Goal: Find specific page/section: Find specific page/section

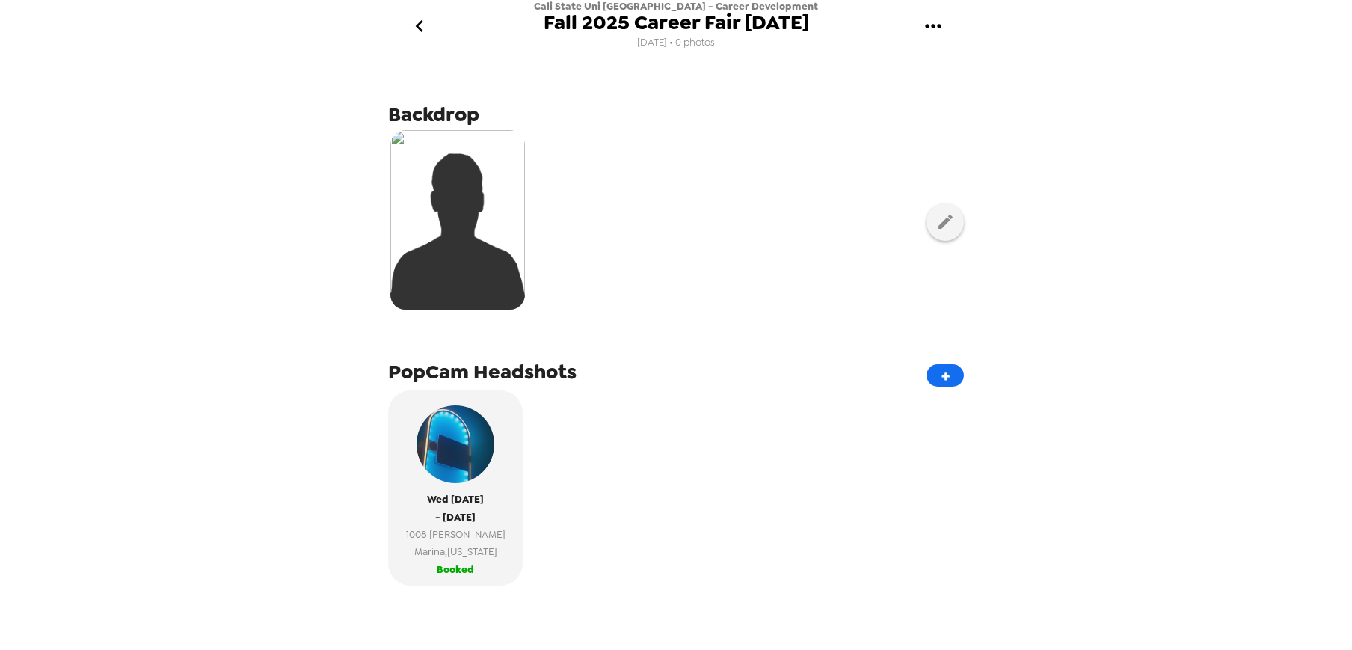
click at [932, 29] on icon "gallery menu" at bounding box center [933, 26] width 24 height 24
drag, startPoint x: 469, startPoint y: 531, endPoint x: 475, endPoint y: 516, distance: 16.1
click at [469, 531] on div at bounding box center [676, 325] width 1352 height 650
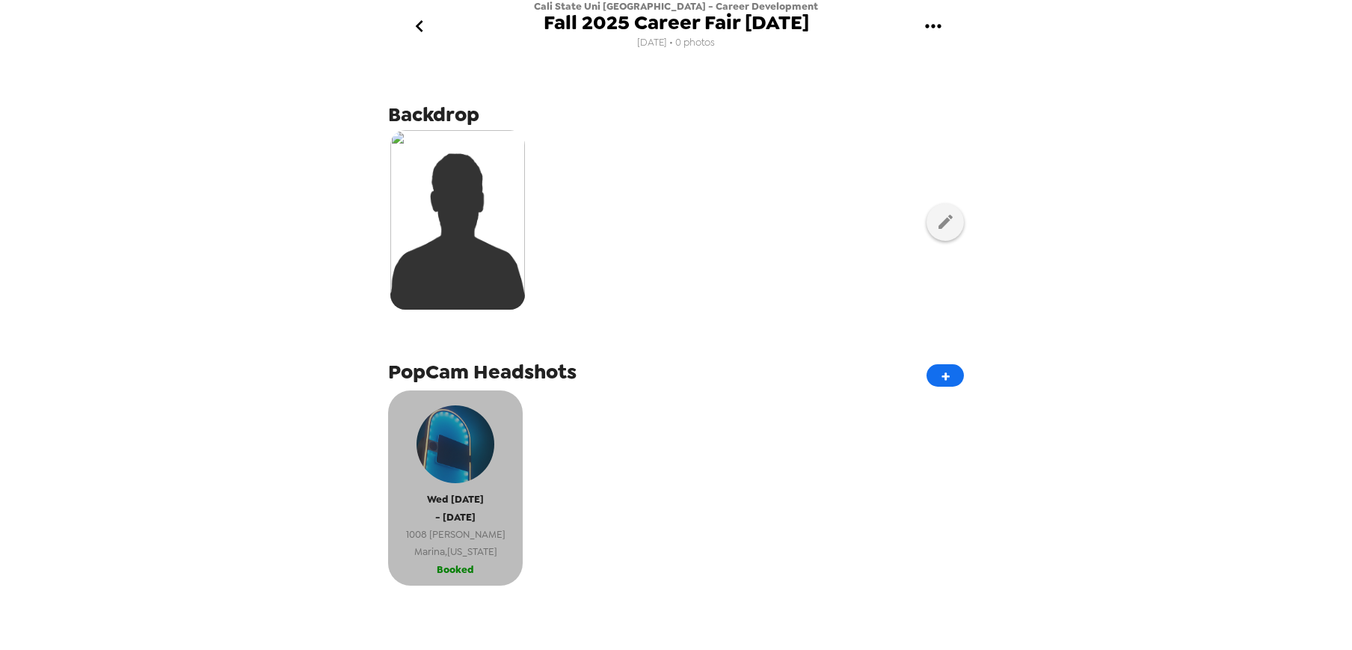
click at [469, 474] on img "button" at bounding box center [455, 444] width 78 height 78
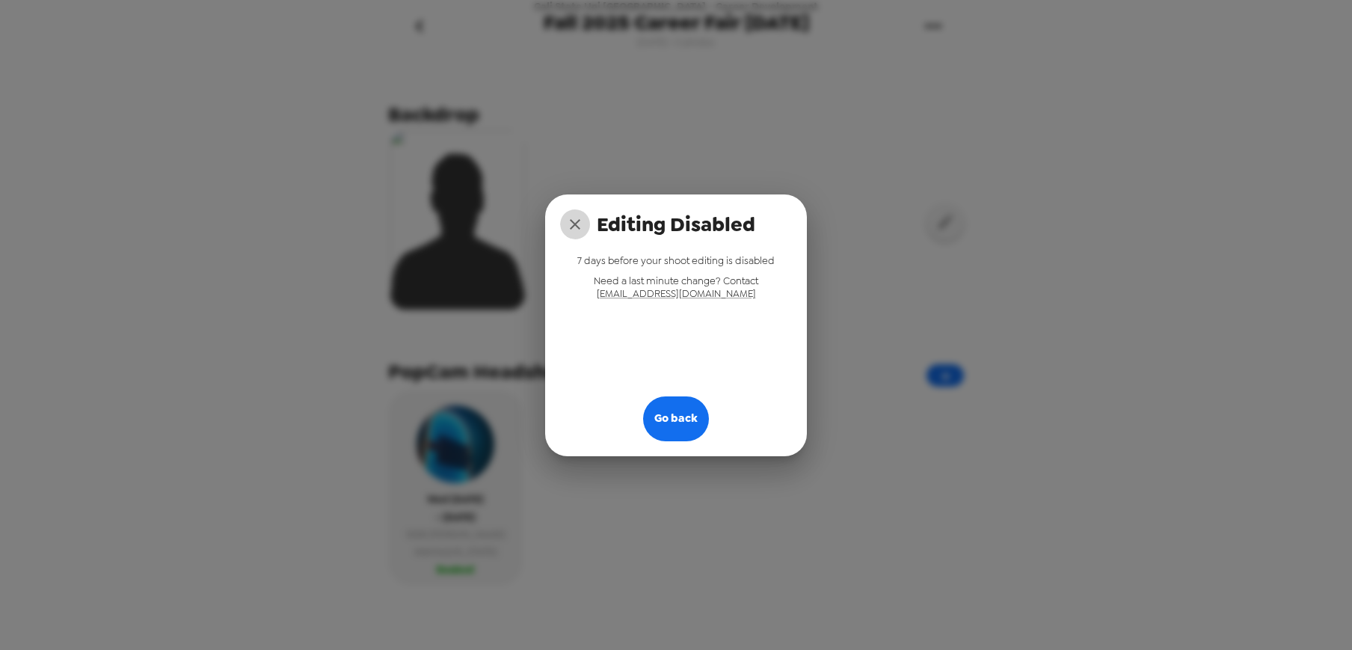
drag, startPoint x: 573, startPoint y: 229, endPoint x: 575, endPoint y: 237, distance: 8.4
click at [573, 229] on icon "close" at bounding box center [575, 224] width 18 height 18
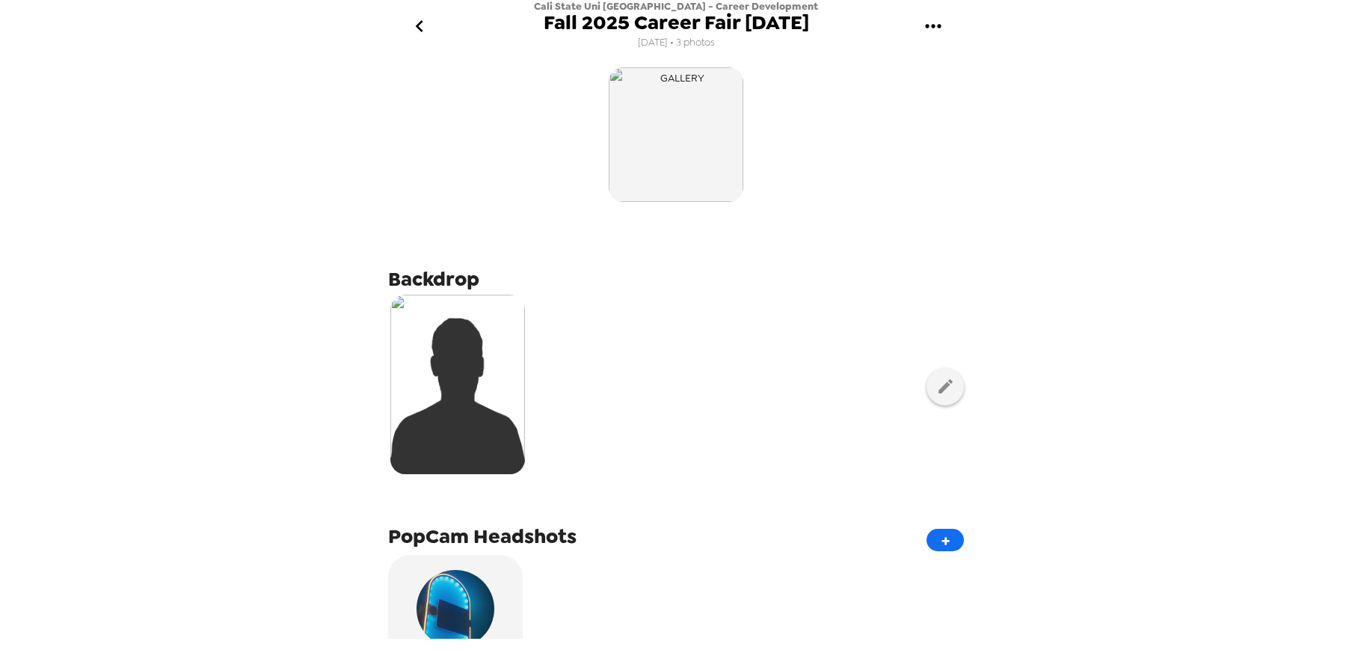
click at [423, 34] on icon "go back" at bounding box center [419, 26] width 24 height 24
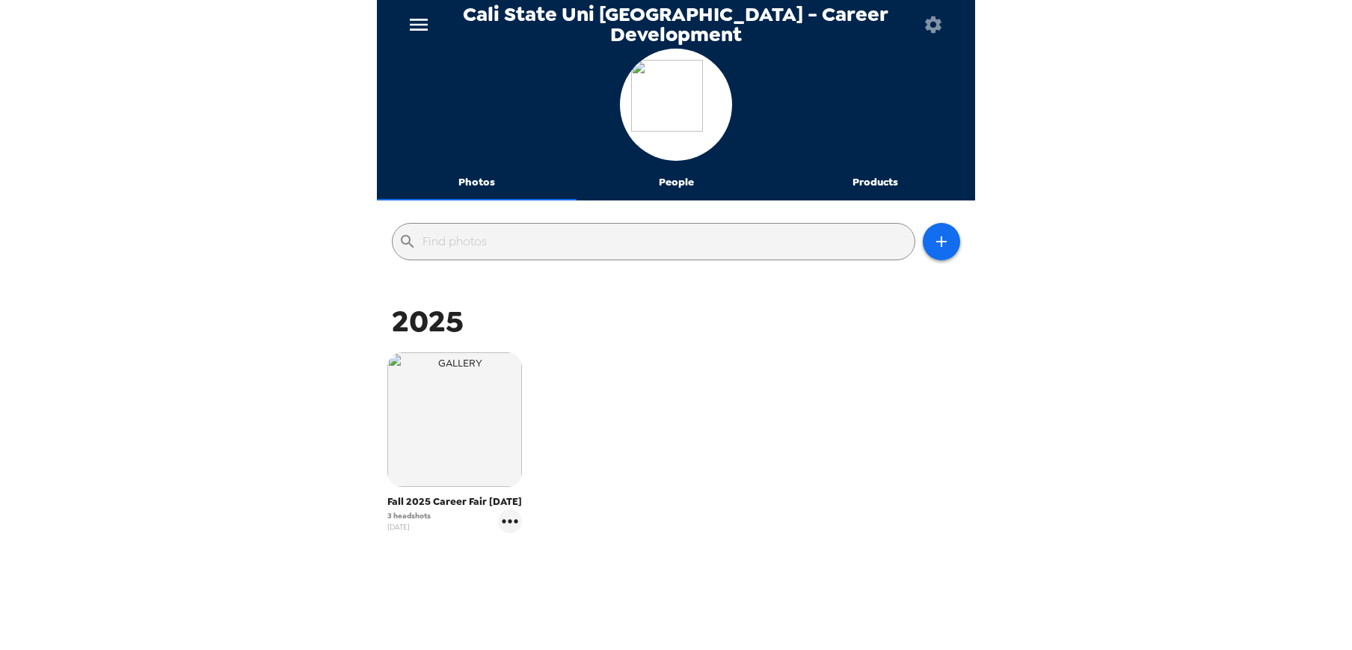
click at [929, 26] on icon "button" at bounding box center [933, 24] width 16 height 16
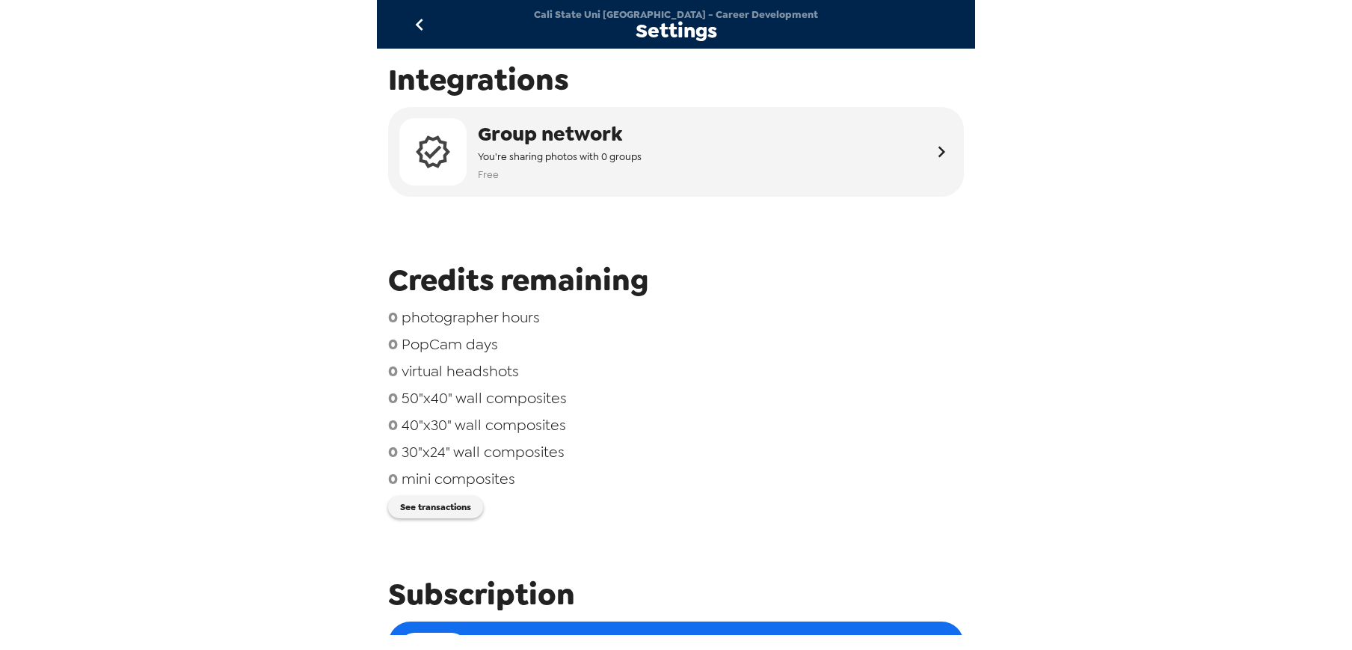
click at [417, 22] on icon "go back" at bounding box center [419, 25] width 24 height 24
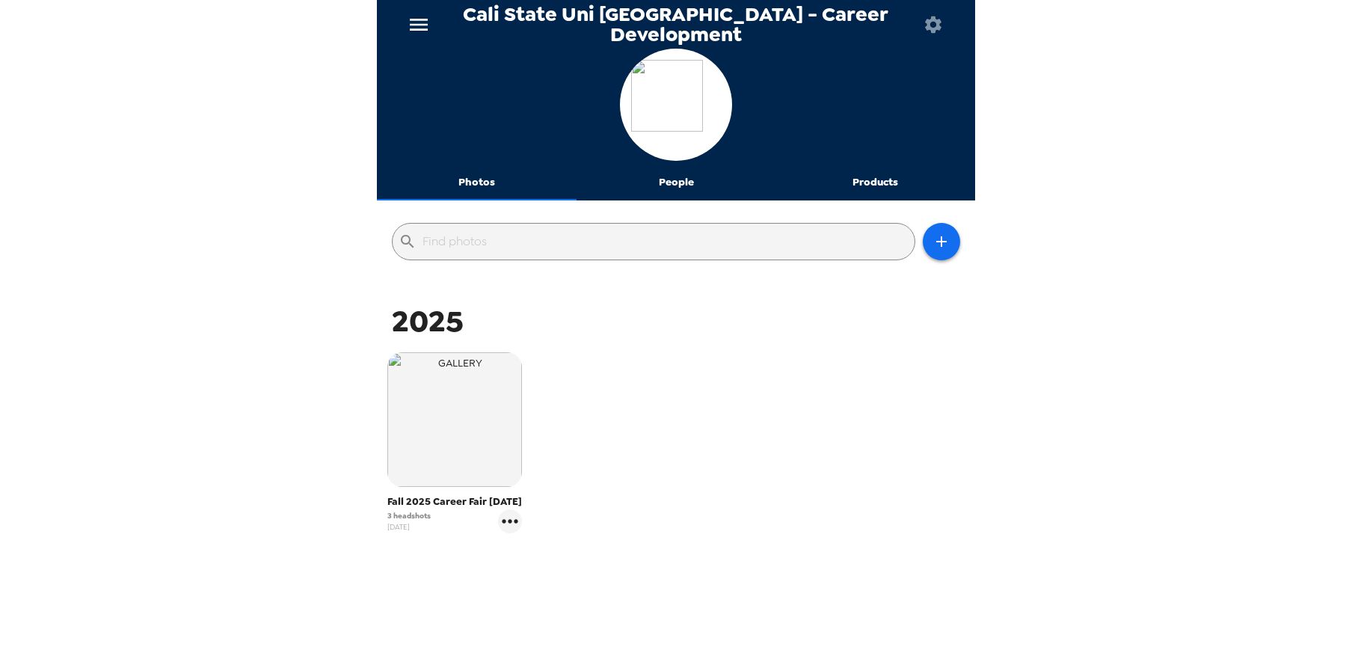
click at [423, 22] on icon "menu" at bounding box center [419, 25] width 24 height 24
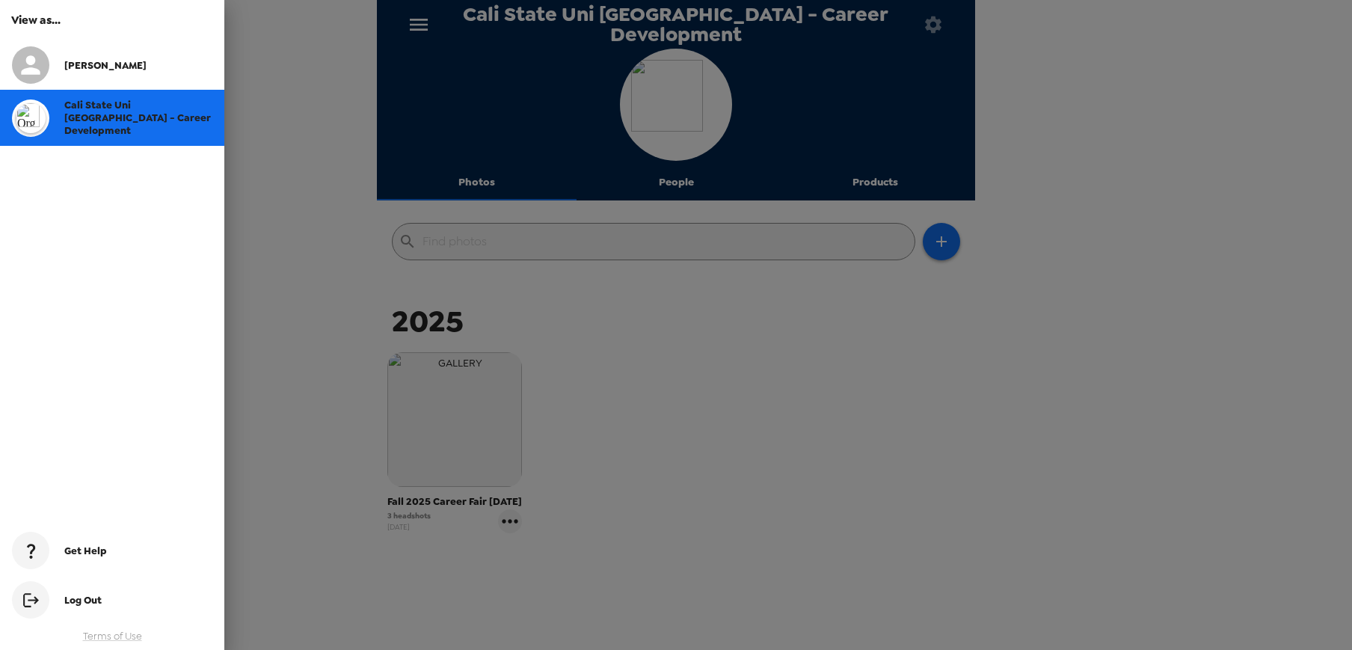
click at [935, 398] on div at bounding box center [676, 325] width 1352 height 650
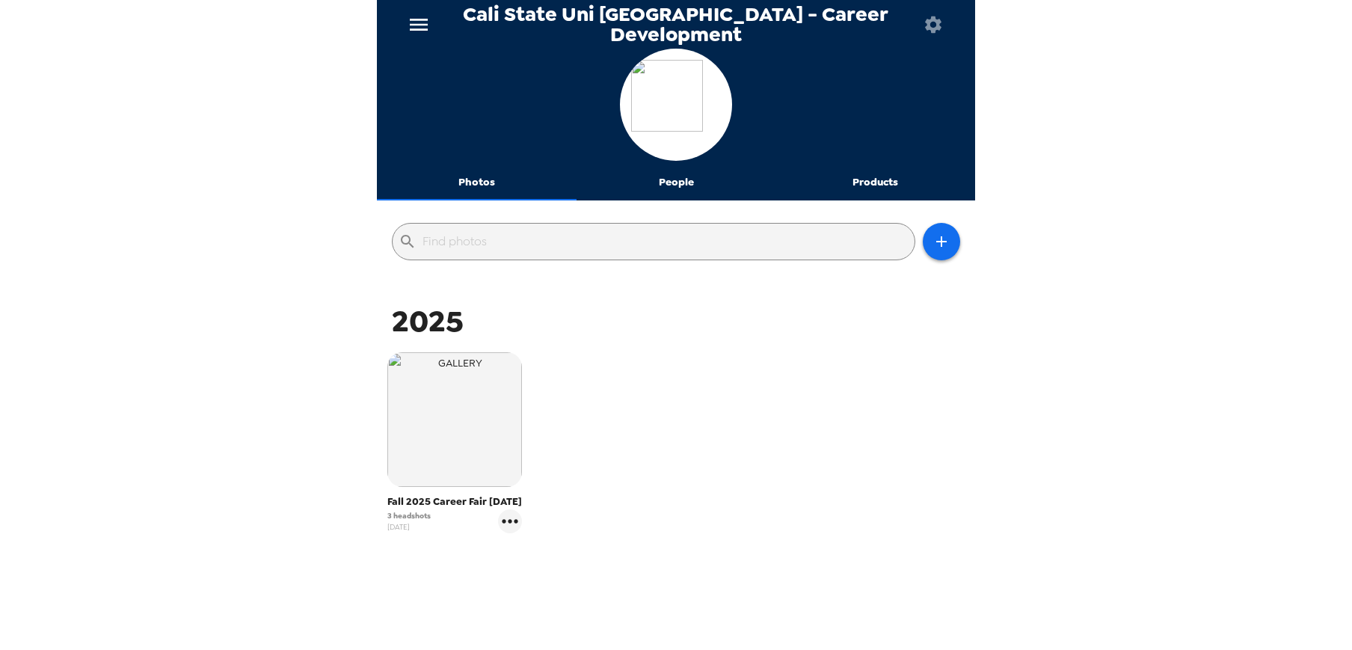
click at [927, 27] on icon "button" at bounding box center [933, 24] width 16 height 16
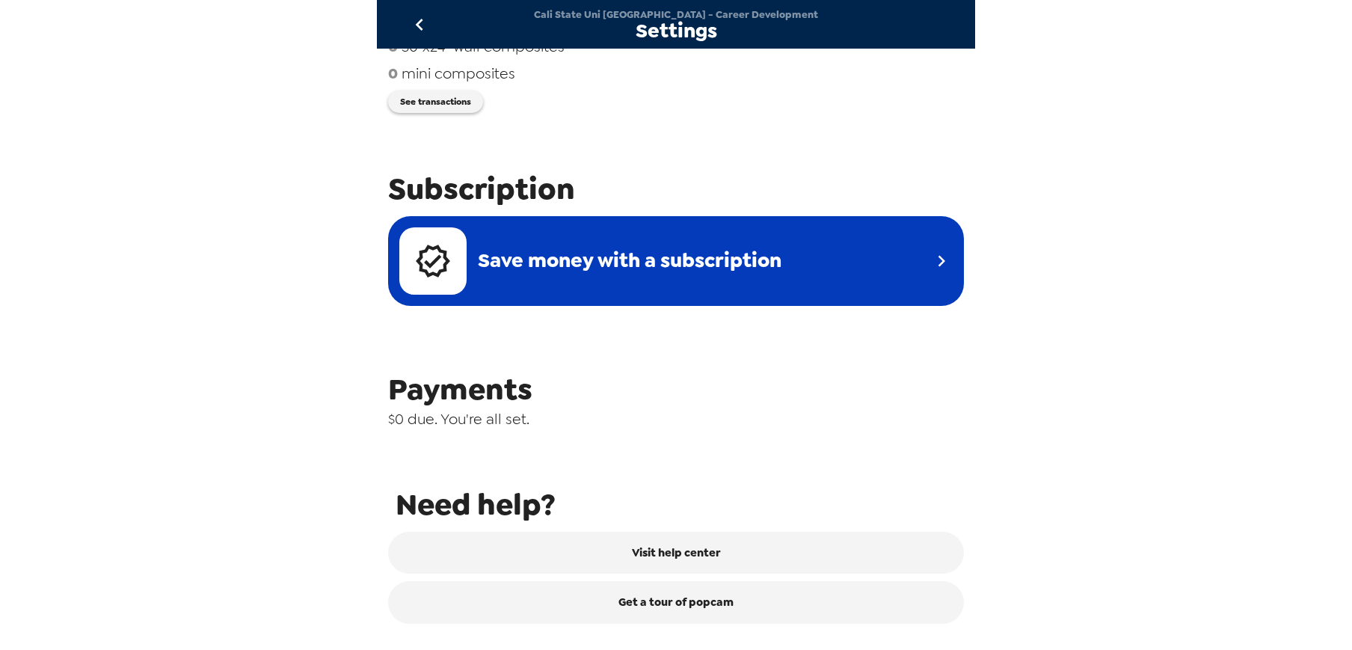
scroll to position [526, 0]
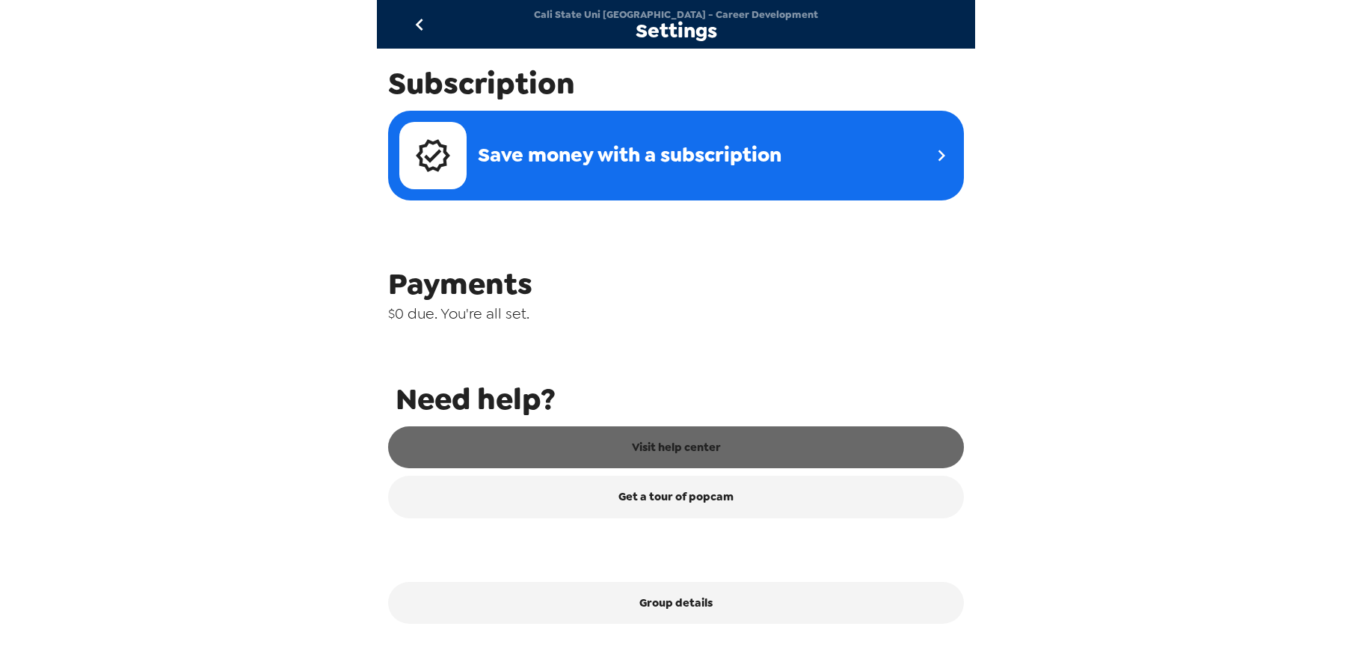
click at [710, 440] on link "Visit help center" at bounding box center [676, 447] width 576 height 42
